Goal: Task Accomplishment & Management: Use online tool/utility

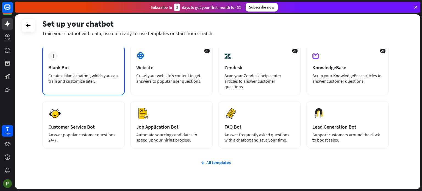
scroll to position [26, 0]
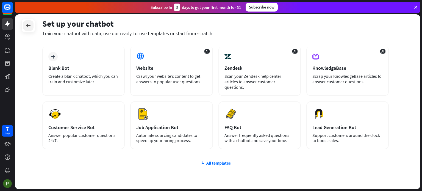
click at [26, 25] on icon at bounding box center [28, 25] width 7 height 7
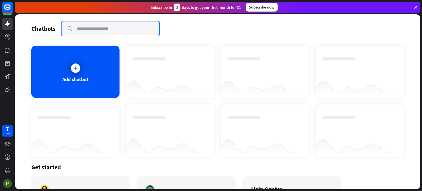
click at [100, 26] on input "text" at bounding box center [110, 28] width 98 height 14
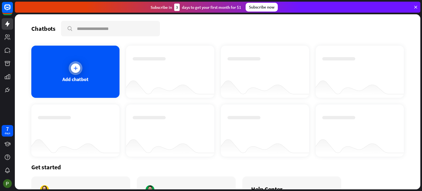
click at [79, 69] on div at bounding box center [76, 68] width 14 height 14
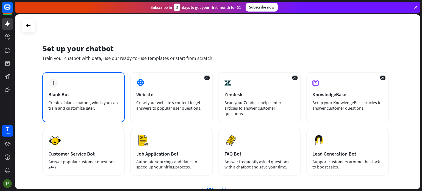
click at [68, 108] on div "Create a blank chatbot, which you can train and customize later." at bounding box center [83, 105] width 70 height 11
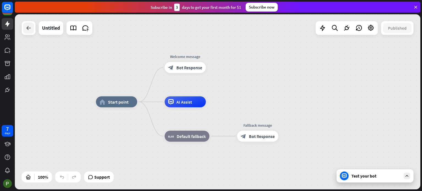
click at [29, 28] on icon at bounding box center [28, 28] width 7 height 7
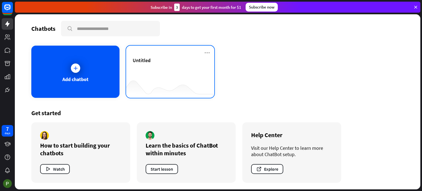
click at [212, 49] on div "Untitled" at bounding box center [170, 72] width 88 height 52
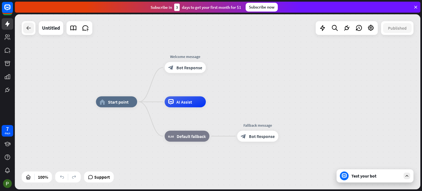
click at [30, 30] on icon at bounding box center [28, 28] width 7 height 7
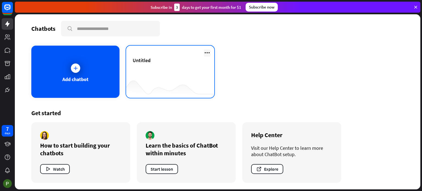
click at [204, 53] on icon at bounding box center [207, 52] width 7 height 7
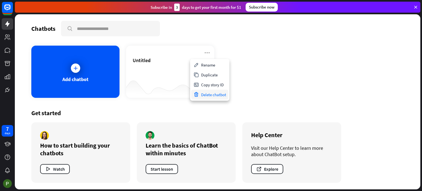
click at [209, 99] on div "Delete chatbot" at bounding box center [209, 94] width 37 height 10
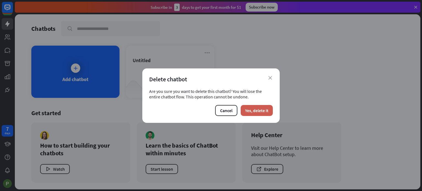
click at [256, 110] on button "Yes, delete it" at bounding box center [256, 110] width 32 height 11
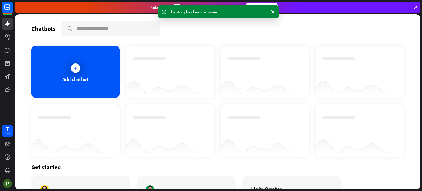
click at [80, 77] on div "Add chatbot" at bounding box center [75, 79] width 26 height 6
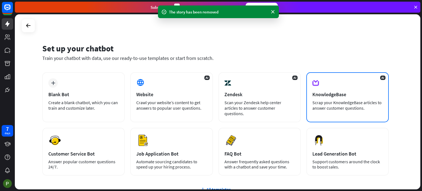
click at [344, 81] on div "AI KnowledgeBase Scrap your KnowledgeBase articles to answer customer questions." at bounding box center [347, 97] width 82 height 50
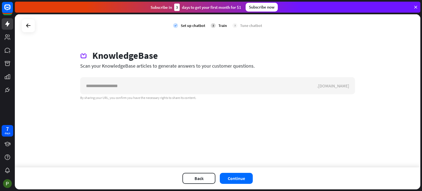
click at [194, 170] on div "Back Continue" at bounding box center [217, 178] width 405 height 22
click at [192, 175] on button "Back" at bounding box center [198, 178] width 33 height 11
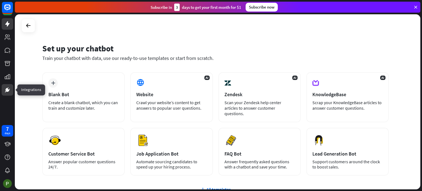
click at [12, 84] on link at bounding box center [8, 90] width 12 height 12
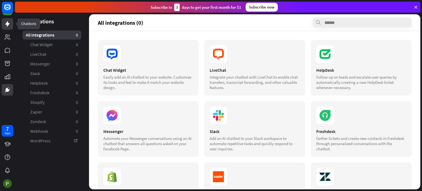
click at [5, 26] on icon at bounding box center [7, 24] width 7 height 7
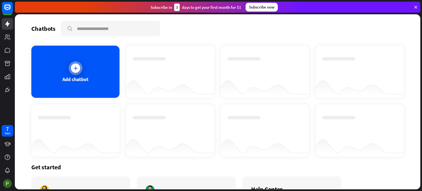
click at [60, 65] on div "Add chatbot" at bounding box center [75, 72] width 88 height 52
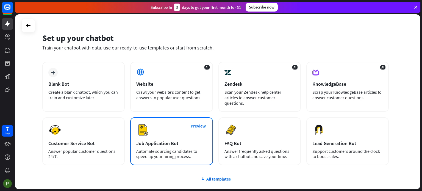
scroll to position [12, 0]
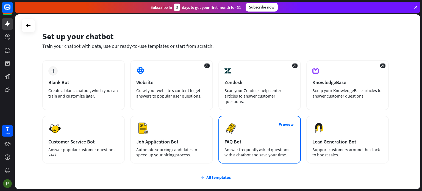
click at [255, 131] on div "Preview FAQ Bot [PERSON_NAME] frequently asked questions with a chatbot and sav…" at bounding box center [259, 140] width 82 height 48
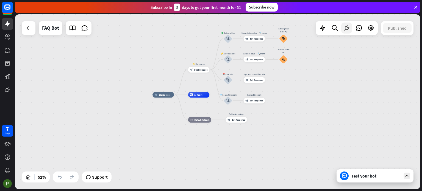
click at [347, 27] on icon at bounding box center [346, 27] width 7 height 7
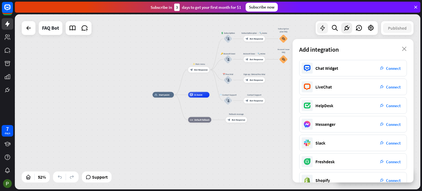
click at [321, 27] on icon at bounding box center [322, 27] width 7 height 7
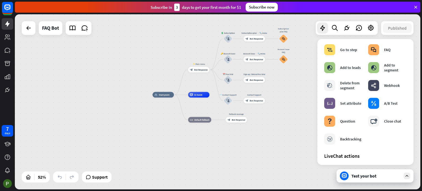
scroll to position [84, 0]
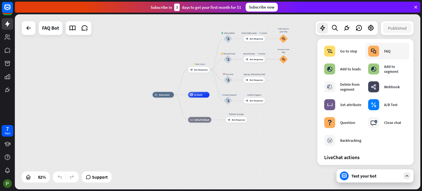
click at [384, 51] on div "FAQ" at bounding box center [387, 51] width 6 height 5
click at [29, 25] on icon at bounding box center [28, 28] width 7 height 7
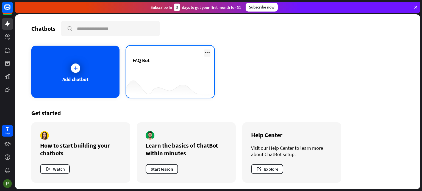
click at [208, 52] on icon at bounding box center [207, 52] width 7 height 7
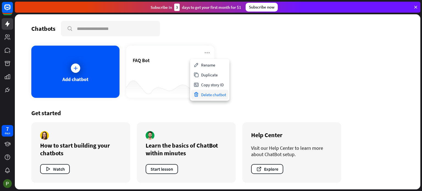
click at [208, 96] on div "Delete chatbot" at bounding box center [209, 94] width 37 height 10
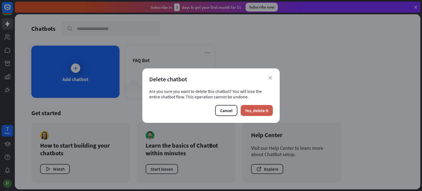
click at [258, 111] on button "Yes, delete it" at bounding box center [256, 110] width 32 height 11
